Goal: Task Accomplishment & Management: Complete application form

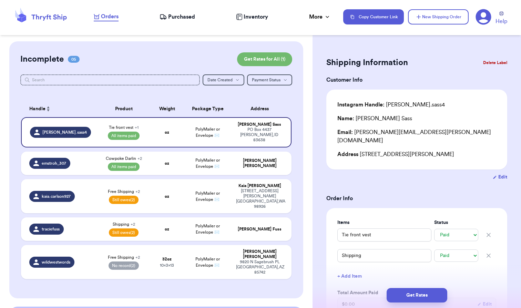
select select "paid"
click at [173, 19] on span "Purchased" at bounding box center [181, 17] width 27 height 8
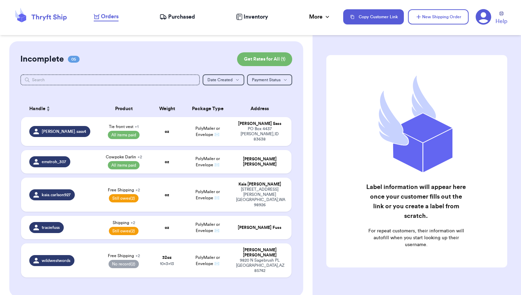
click at [176, 18] on span "Purchased" at bounding box center [181, 17] width 27 height 8
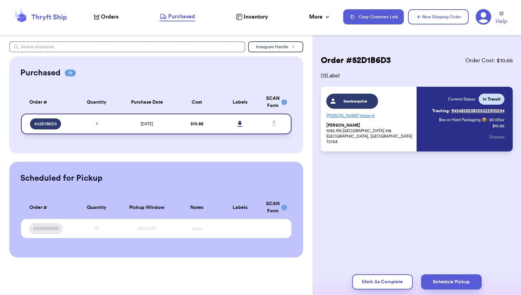
click at [78, 123] on td "1" at bounding box center [96, 124] width 43 height 21
click at [108, 19] on span "Orders" at bounding box center [110, 17] width 18 height 8
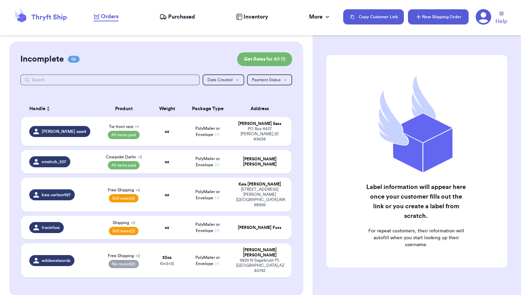
click at [432, 21] on button "New Shipping Order" at bounding box center [438, 16] width 61 height 15
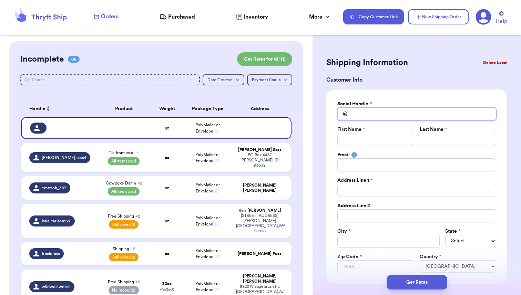
click at [365, 119] on input "Total Amount Paid" at bounding box center [416, 114] width 159 height 13
type input "b"
type input "bo"
type input "boo"
type input "boot"
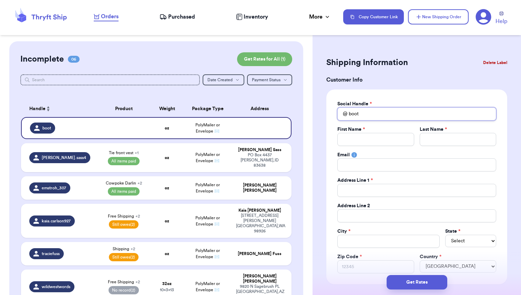
type input "boots"
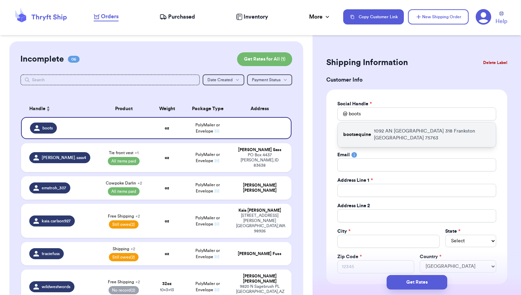
click at [392, 134] on p "[STREET_ADDRESS]" at bounding box center [432, 135] width 116 height 14
type input "bootsequine"
type input "[PERSON_NAME]"
type input "[EMAIL_ADDRESS][DOMAIN_NAME]"
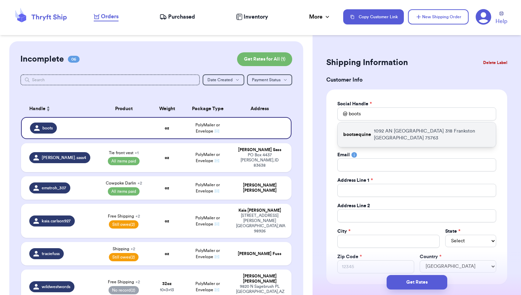
type input "1092 AN [GEOGRAPHIC_DATA] 318"
type input "Frankston"
select select "[GEOGRAPHIC_DATA]"
type input "75763"
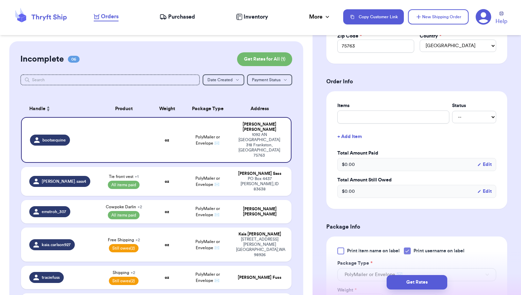
scroll to position [230, 0]
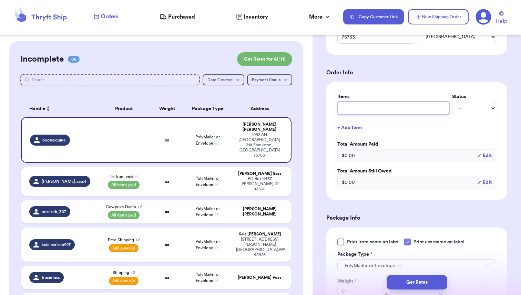
click at [367, 109] on input "text" at bounding box center [393, 108] width 112 height 13
type input "C"
type input "CA"
type input "CAM"
type input "CAMO"
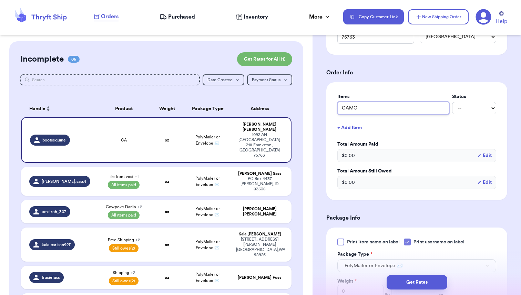
type input "CAMO"
type input "CAM"
type input "CA"
type input "C"
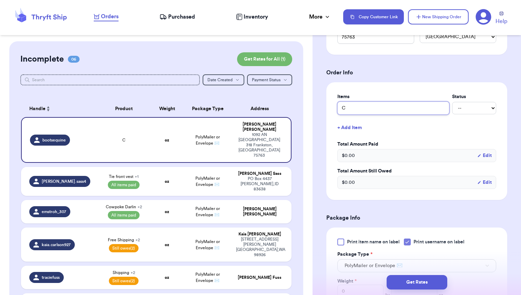
type input "Ca"
type input "Cam"
type input "Camo"
type input "Camo T"
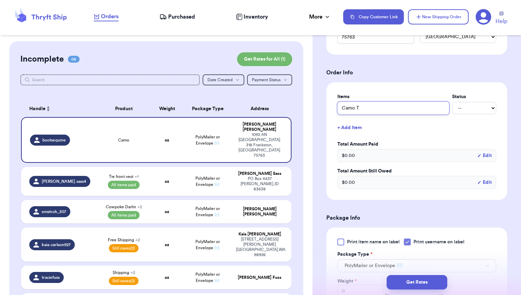
type input "Camo Tu"
type input "Camo Tub"
type input "Camo Tube"
type input "Camo Tube T"
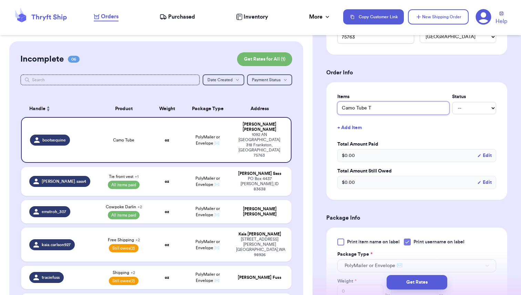
type input "Camo Tube To"
type input "Camo Tube Top"
click at [466, 112] on select "-- Paid Owes" at bounding box center [474, 108] width 44 height 12
select select "unpaid"
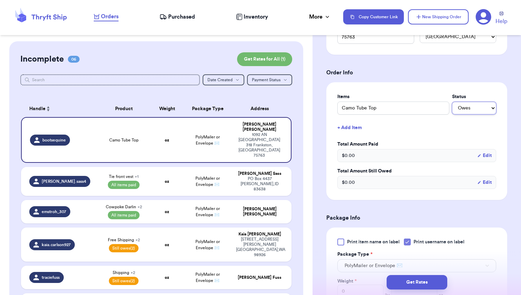
click at [452, 102] on select "-- Paid Owes" at bounding box center [474, 108] width 44 height 12
click at [352, 131] on button "+ Add Item" at bounding box center [417, 127] width 164 height 15
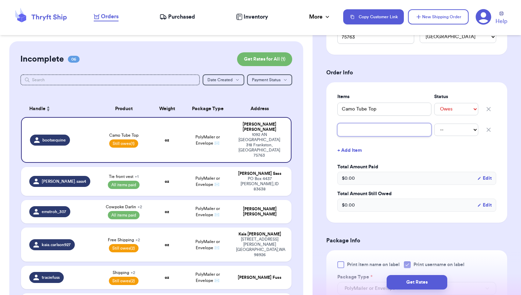
click at [352, 131] on input "text" at bounding box center [384, 129] width 94 height 13
type input "S"
type input "Sh"
type input "Shi"
type input "Ship"
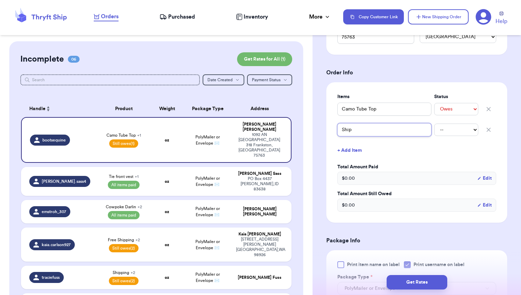
type input "[PERSON_NAME]"
type input "Shippi"
type input "Shippin"
type input "Shipping"
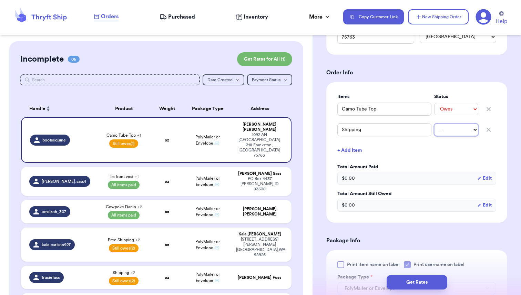
click at [464, 129] on select "-- Paid Owes" at bounding box center [456, 130] width 44 height 12
select select "unpaid"
click at [434, 124] on select "-- Paid Owes" at bounding box center [456, 130] width 44 height 12
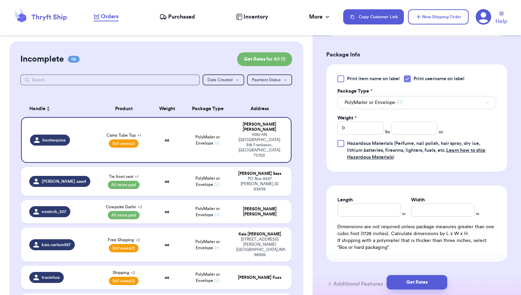
scroll to position [421, 0]
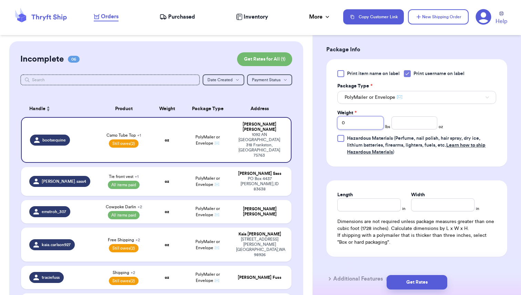
drag, startPoint x: 345, startPoint y: 125, endPoint x: 329, endPoint y: 124, distance: 15.2
click at [329, 124] on div "Print item name on label Print username on label Package Type * PolyMailer or E…" at bounding box center [416, 113] width 181 height 108
type input "1"
click at [408, 74] on icon at bounding box center [408, 74] width 6 height 6
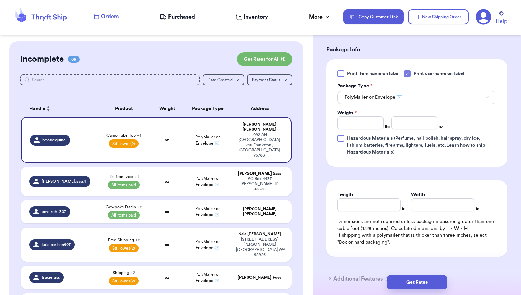
click at [0, 0] on input "Print username on label" at bounding box center [0, 0] width 0 height 0
click at [471, 118] on div "Print item name on label Print username on label Package Type * PolyMailer or E…" at bounding box center [416, 112] width 159 height 85
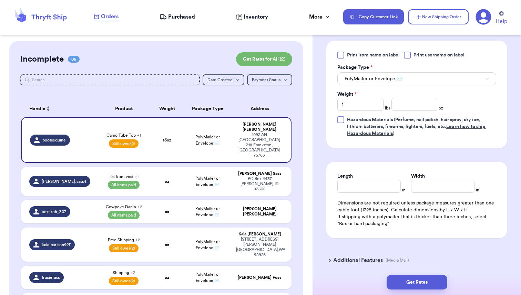
scroll to position [422, 0]
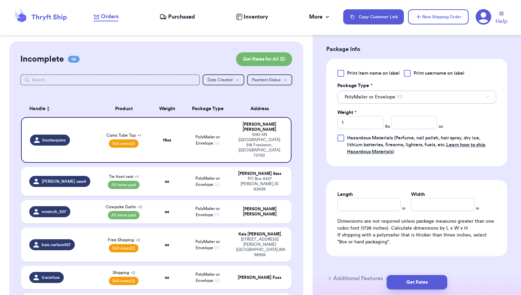
click at [415, 99] on button "PolyMailer or Envelope ✉️" at bounding box center [416, 97] width 159 height 13
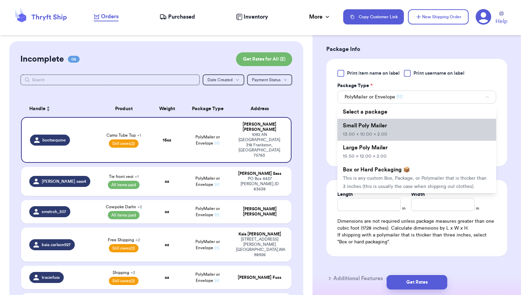
click at [382, 134] on span "13.00 x 10.00 x 2.00" at bounding box center [365, 134] width 44 height 5
type input "13"
type input "10"
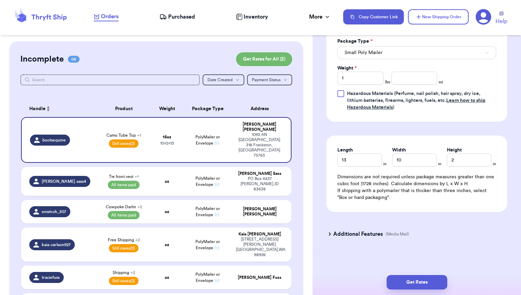
scroll to position [468, 0]
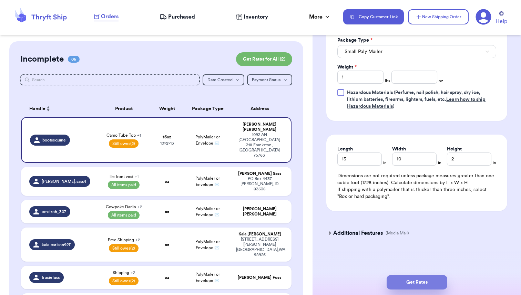
click at [410, 286] on button "Get Rates" at bounding box center [417, 282] width 61 height 14
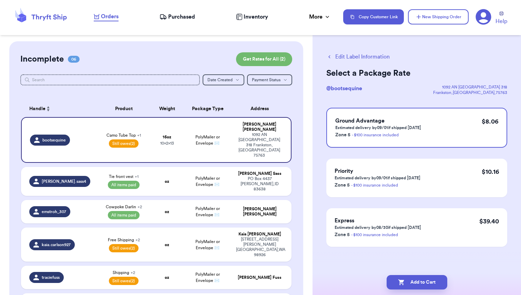
scroll to position [0, 0]
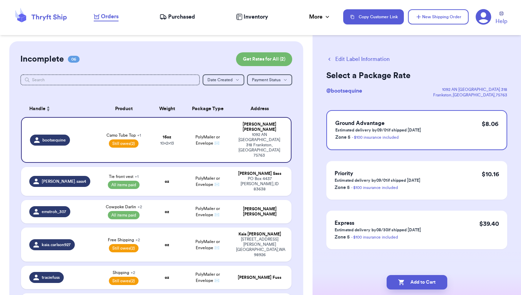
click at [348, 62] on button "Edit Label Information" at bounding box center [357, 59] width 63 height 8
select select "unpaid"
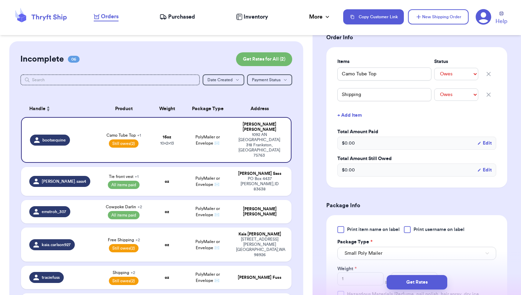
scroll to position [153, 0]
click at [350, 95] on input "Shipping" at bounding box center [384, 94] width 94 height 13
type input "F"
type input "Fr"
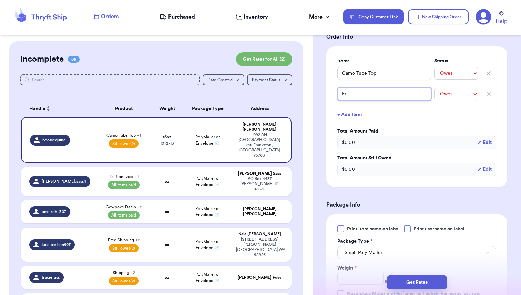
type input "Fre"
type input "Free"
type input "Free S"
type input "Free Sh"
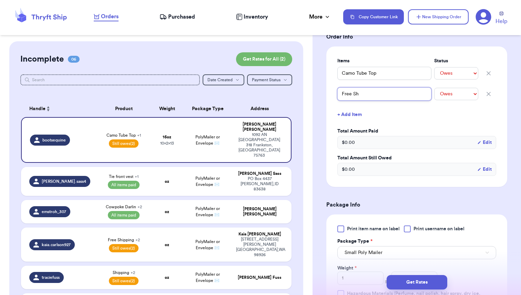
type input "Free Shi"
type input "Free Ship"
type input "Free [PERSON_NAME]"
type input "Free Shippi"
type input "Free Shippin"
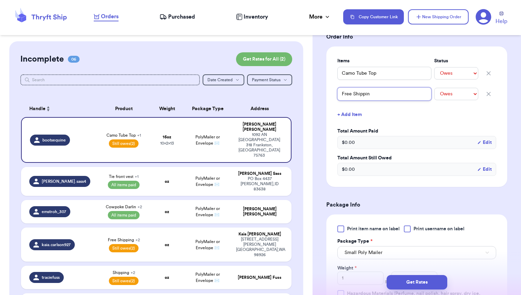
type input "Free Shipping"
click at [461, 95] on select "-- Paid Owes" at bounding box center [456, 94] width 44 height 12
select select "unknown"
click at [434, 88] on select "-- Paid Owes" at bounding box center [456, 94] width 44 height 12
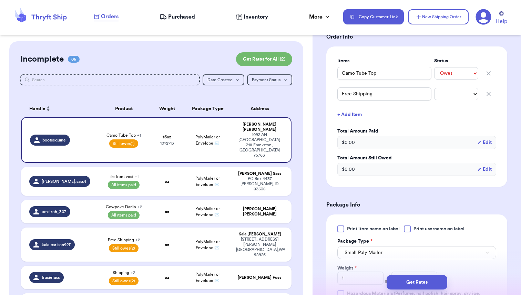
click at [422, 111] on button "+ Add Item" at bounding box center [417, 114] width 164 height 15
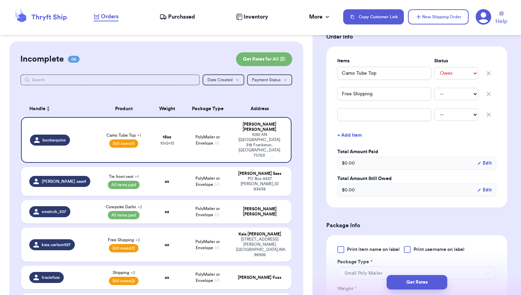
click at [487, 113] on icon "button" at bounding box center [488, 114] width 3 height 3
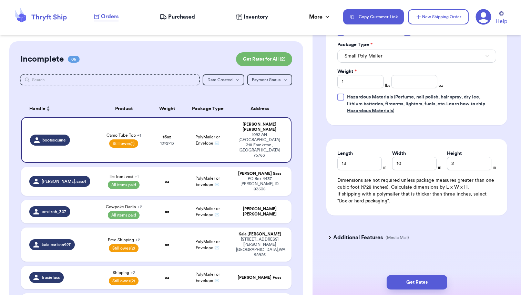
scroll to position [355, 0]
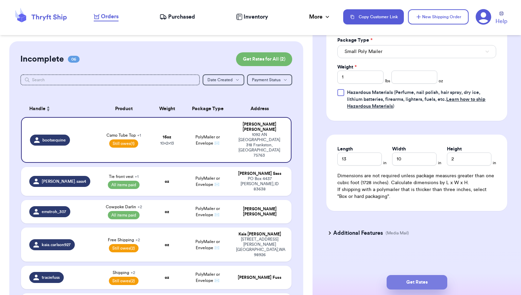
click at [414, 281] on button "Get Rates" at bounding box center [417, 282] width 61 height 14
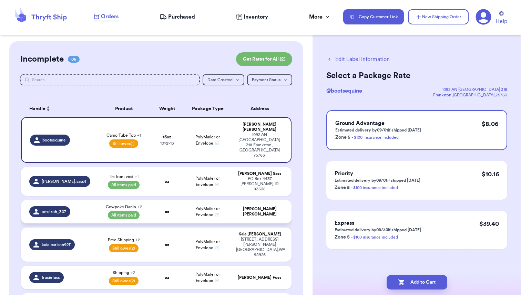
click at [181, 200] on td "oz" at bounding box center [167, 211] width 32 height 23
select select "paid"
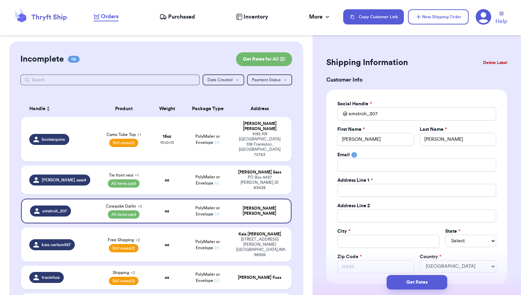
click at [294, 128] on div "Incomplete 06 Get Rates for All ( 2 ) Get Rates for All ( 2 ) Date Created Date…" at bounding box center [156, 194] width 294 height 306
click at [161, 166] on td "oz" at bounding box center [167, 180] width 32 height 29
type input "Shipping"
type input "Tie front vest"
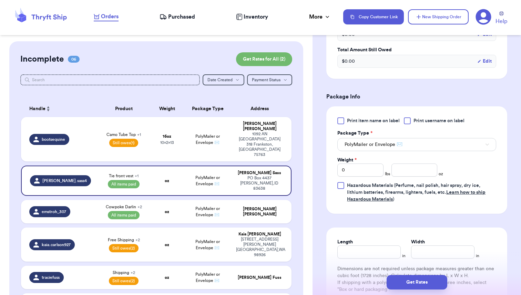
scroll to position [277, 0]
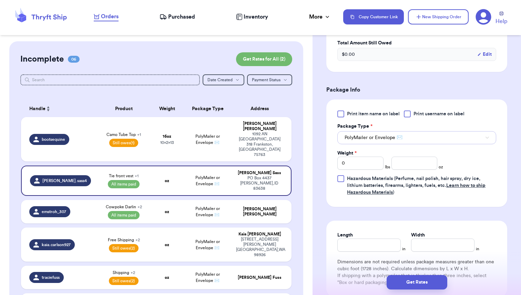
click at [428, 131] on button "PolyMailer or Envelope ✉️" at bounding box center [416, 137] width 159 height 13
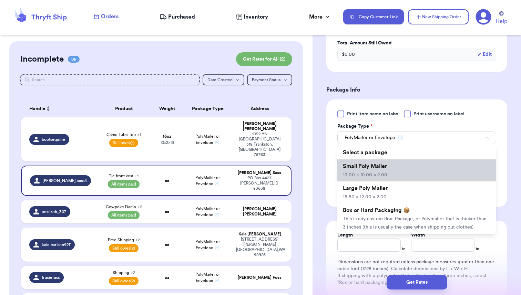
click at [373, 164] on span "Small Poly Mailer" at bounding box center [365, 167] width 44 height 6
type input "13"
type input "10"
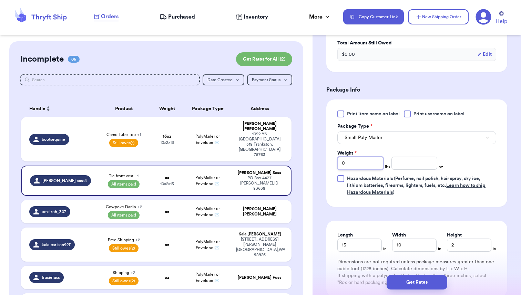
drag, startPoint x: 348, startPoint y: 155, endPoint x: 326, endPoint y: 155, distance: 21.7
click at [326, 155] on div "Shipping Information Delete Label Customer Info Instagram Handle: [PERSON_NAME]…" at bounding box center [417, 73] width 209 height 617
type input "1"
click at [473, 200] on form "Shipping Information Delete Label Customer Info Instagram Handle: [PERSON_NAME]…" at bounding box center [416, 55] width 181 height 555
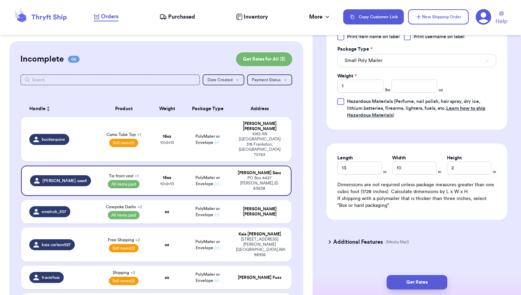
scroll to position [355, 0]
click at [414, 281] on button "Get Rates" at bounding box center [417, 282] width 61 height 14
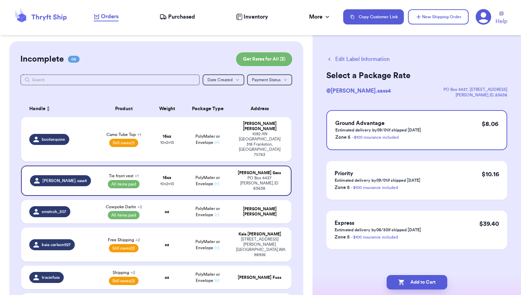
click at [345, 54] on div "Edit Label Information Select a Package Rate @ [PERSON_NAME].sass4 [GEOGRAPHIC_…" at bounding box center [417, 169] width 209 height 256
click at [345, 60] on button "Edit Label Information" at bounding box center [357, 59] width 63 height 8
select select "paid"
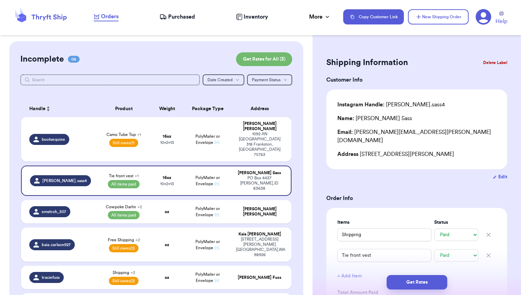
drag, startPoint x: 360, startPoint y: 146, endPoint x: 487, endPoint y: 149, distance: 126.9
click at [487, 150] on div "Address [STREET_ADDRESS][PERSON_NAME]" at bounding box center [416, 154] width 159 height 8
copy div "[STREET_ADDRESS][PERSON_NAME]"
click at [480, 150] on div "Address [STREET_ADDRESS][PERSON_NAME]" at bounding box center [416, 154] width 159 height 8
drag, startPoint x: 482, startPoint y: 146, endPoint x: 466, endPoint y: 146, distance: 15.5
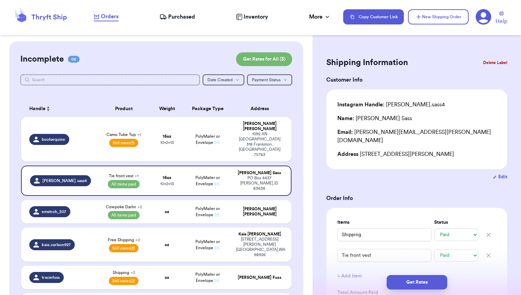
click at [466, 150] on div "Address [STREET_ADDRESS][PERSON_NAME]" at bounding box center [416, 154] width 159 height 8
copy div "83638"
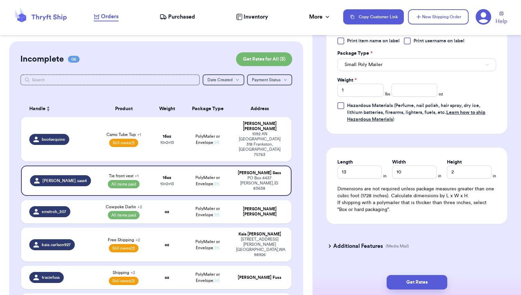
scroll to position [355, 0]
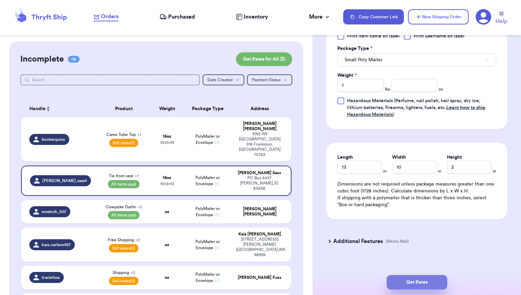
click at [405, 285] on button "Get Rates" at bounding box center [417, 282] width 61 height 14
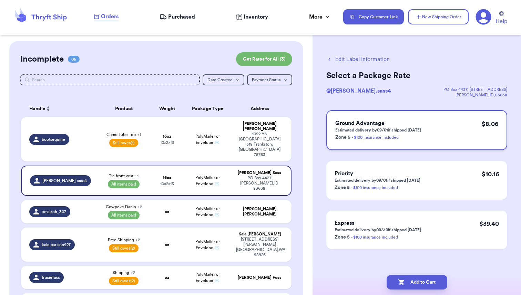
click at [383, 125] on span "Ground Advantage" at bounding box center [359, 124] width 49 height 6
click at [416, 283] on button "Add to Cart" at bounding box center [417, 282] width 61 height 14
checkbox input "true"
select select "unpaid"
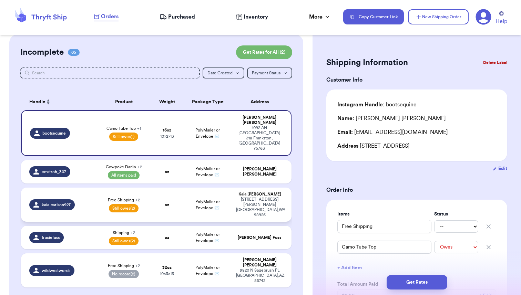
scroll to position [2, 0]
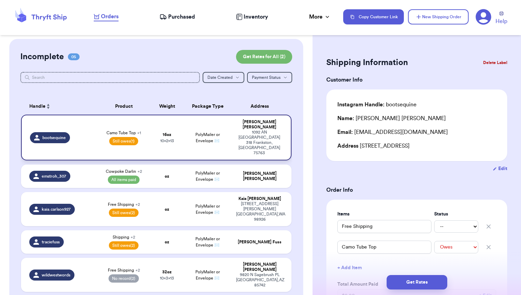
click at [95, 127] on td "bootsequine" at bounding box center [59, 138] width 76 height 46
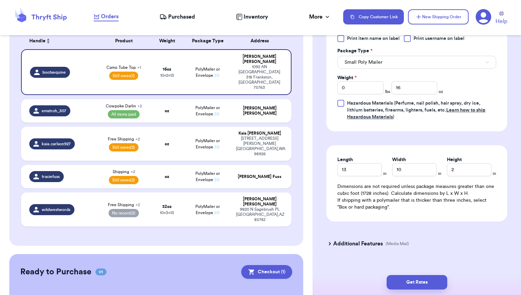
scroll to position [88, 0]
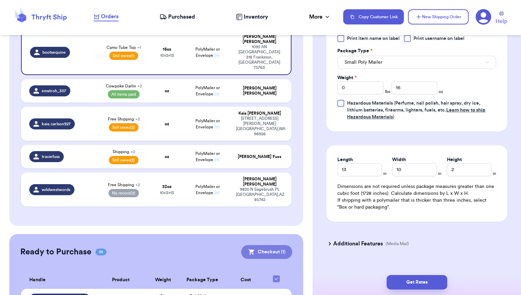
click at [267, 245] on button "Checkout ( 1 )" at bounding box center [266, 252] width 51 height 14
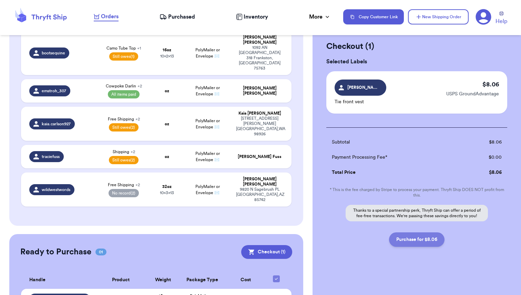
click at [416, 240] on button "Purchase for $8.06" at bounding box center [416, 240] width 55 height 14
checkbox input "false"
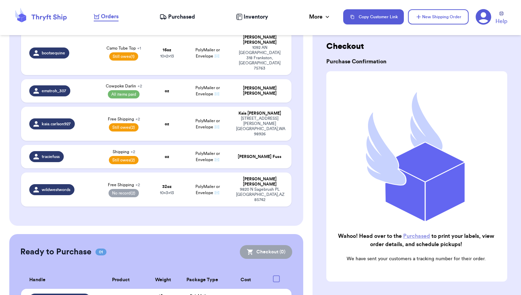
checkbox input "true"
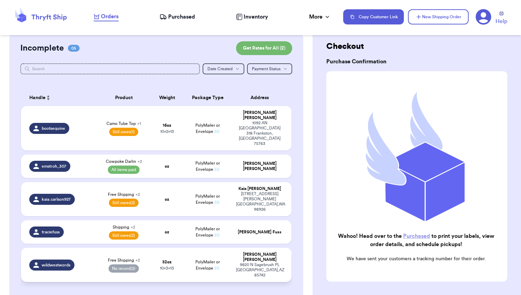
scroll to position [0, 0]
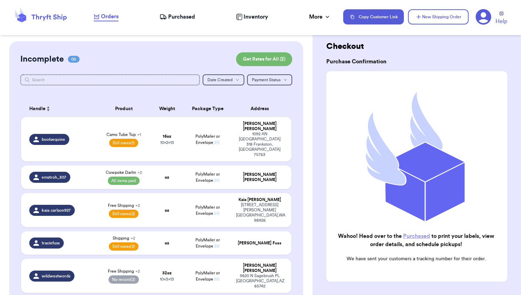
click at [178, 19] on span "Purchased" at bounding box center [181, 17] width 27 height 8
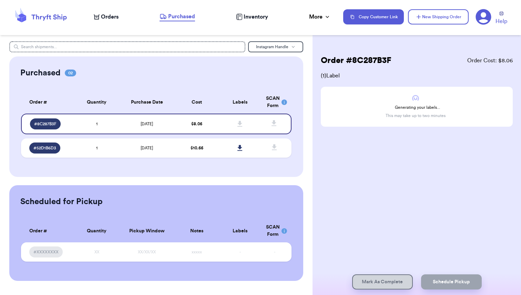
click at [284, 104] on icon at bounding box center [284, 102] width 1 height 3
click at [109, 19] on span "Orders" at bounding box center [110, 17] width 18 height 8
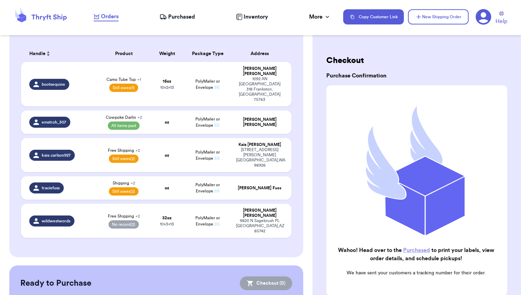
scroll to position [85, 0]
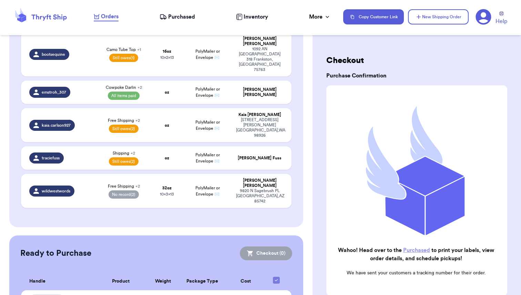
click at [178, 19] on span "Purchased" at bounding box center [181, 17] width 27 height 8
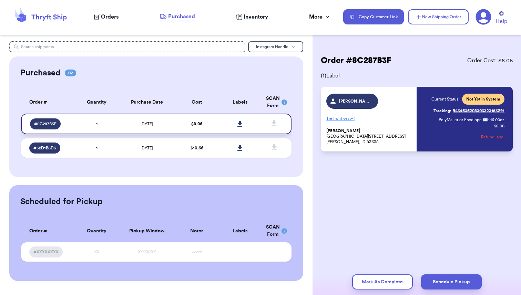
click at [241, 122] on icon at bounding box center [239, 124] width 5 height 6
